Goal: Check status

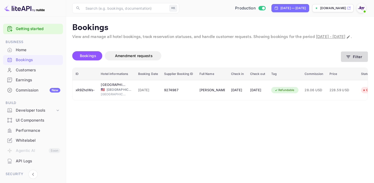
click at [342, 61] on button "Filter" at bounding box center [354, 56] width 27 height 10
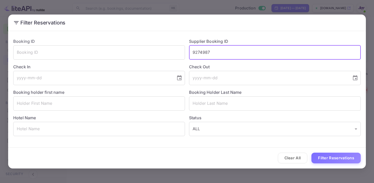
click at [201, 52] on input "9274987" at bounding box center [275, 52] width 172 height 14
paste input "870149"
type input "9870149"
click at [332, 159] on button "Filter Reservations" at bounding box center [335, 157] width 49 height 11
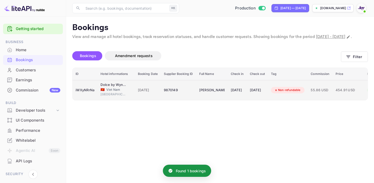
click at [260, 93] on div "[DATE]" at bounding box center [257, 90] width 15 height 8
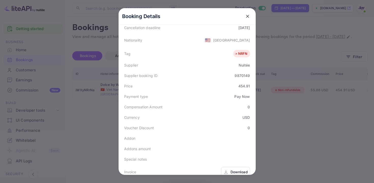
scroll to position [157, 0]
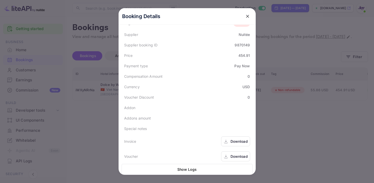
click at [227, 139] on icon at bounding box center [225, 141] width 5 height 5
click at [239, 151] on div "Download" at bounding box center [235, 156] width 29 height 10
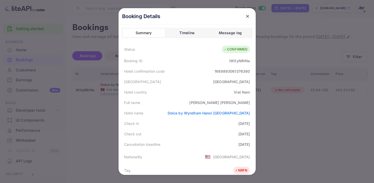
scroll to position [0, 0]
drag, startPoint x: 217, startPoint y: 102, endPoint x: 253, endPoint y: 102, distance: 36.1
click at [253, 102] on div "Booking Details Summary Timeline Message log Status CONFIRMED Booking ID iWXyNR…" at bounding box center [186, 102] width 137 height 189
click at [202, 124] on div "Check in [DATE]" at bounding box center [187, 123] width 131 height 10
drag, startPoint x: 178, startPoint y: 113, endPoint x: 251, endPoint y: 114, distance: 73.2
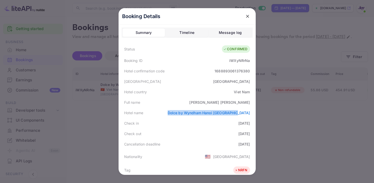
click at [251, 114] on div "Hotel name Dolce by Wyndham Hanoi [GEOGRAPHIC_DATA]" at bounding box center [187, 112] width 131 height 10
copy link "Dolce by Wyndham Hanoi [GEOGRAPHIC_DATA]"
click at [247, 17] on icon "close" at bounding box center [247, 16] width 5 height 5
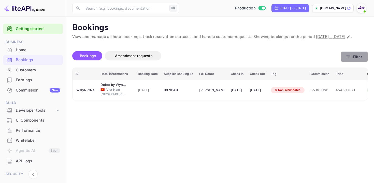
click at [359, 62] on button "Filter" at bounding box center [354, 56] width 27 height 10
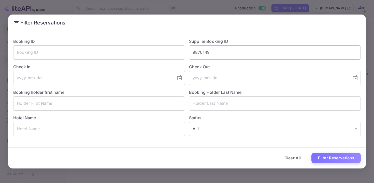
click at [193, 56] on input "9870149" at bounding box center [275, 52] width 172 height 14
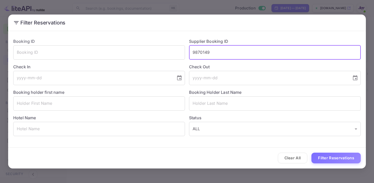
click at [193, 56] on input "9870149" at bounding box center [275, 52] width 172 height 14
paste input "8909173"
type input "8909173"
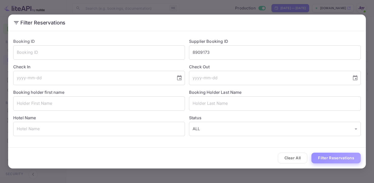
click at [337, 157] on button "Filter Reservations" at bounding box center [335, 157] width 49 height 11
